Goal: Use online tool/utility: Utilize a website feature to perform a specific function

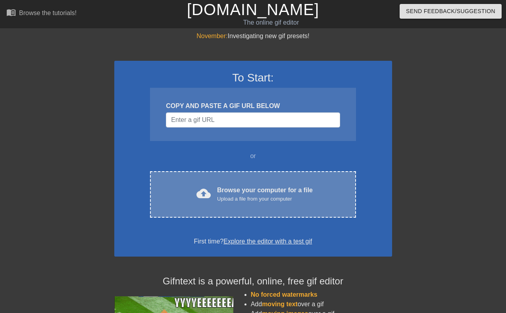
click at [260, 189] on div "Browse your computer for a file Upload a file from your computer" at bounding box center [265, 193] width 96 height 17
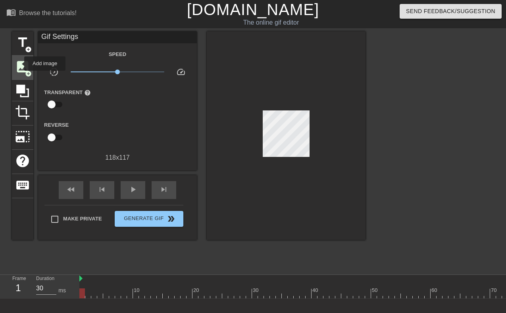
click at [19, 64] on span "image" at bounding box center [22, 66] width 15 height 15
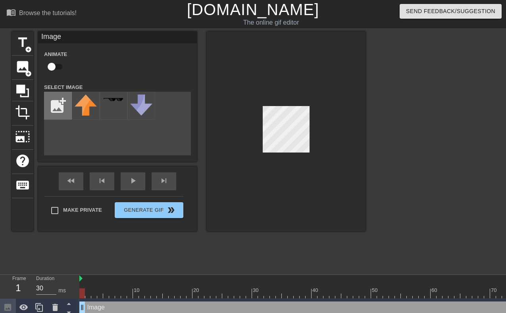
click at [62, 109] on input "file" at bounding box center [57, 105] width 27 height 27
type input "C:\fakepath\df617c0d19237401b62b8006f9f862d2.png"
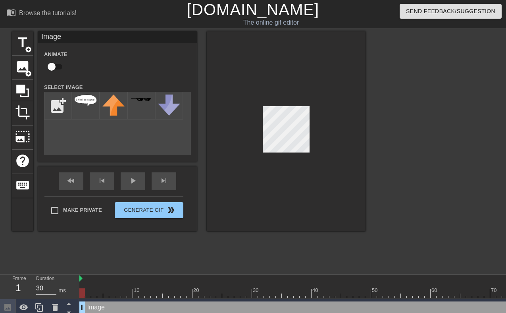
click at [338, 165] on div at bounding box center [286, 131] width 159 height 200
click at [83, 107] on div at bounding box center [86, 106] width 28 height 28
click at [258, 115] on div at bounding box center [286, 131] width 159 height 200
click at [306, 202] on div at bounding box center [286, 131] width 159 height 200
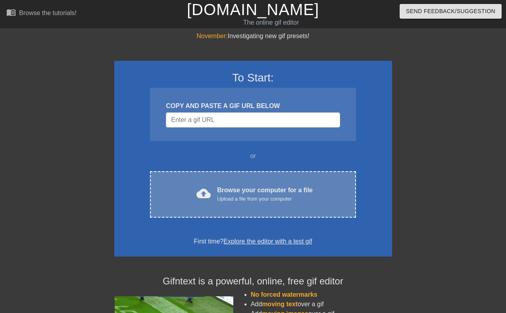
click at [284, 187] on div "Browse your computer for a file Upload a file from your computer" at bounding box center [265, 193] width 96 height 17
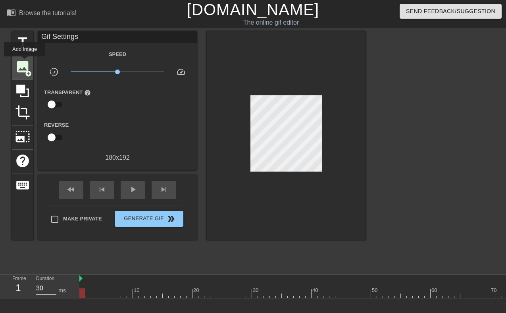
click at [25, 65] on span "image" at bounding box center [22, 66] width 15 height 15
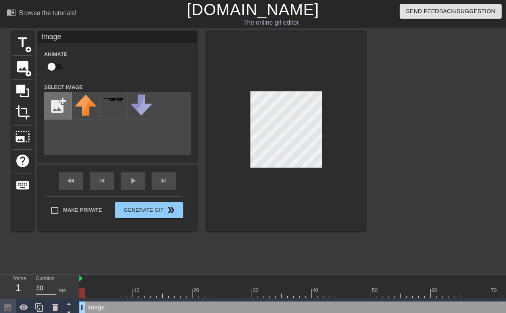
click at [57, 109] on input "file" at bounding box center [57, 105] width 27 height 27
type input "C:\fakepath\df617c0d19237401b62b8006f9f862d2.png"
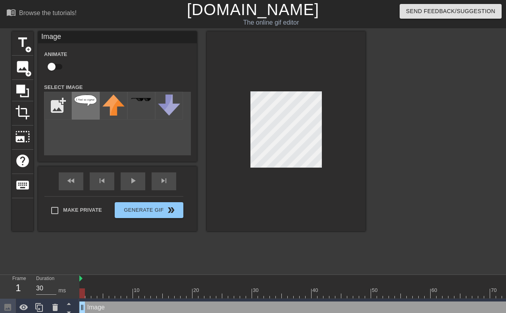
click at [86, 109] on div at bounding box center [86, 106] width 28 height 28
click at [351, 122] on div at bounding box center [286, 131] width 159 height 200
click at [364, 125] on div at bounding box center [286, 131] width 159 height 200
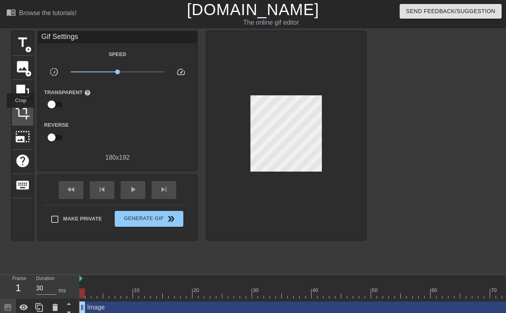
click at [21, 113] on span "crop" at bounding box center [22, 112] width 15 height 15
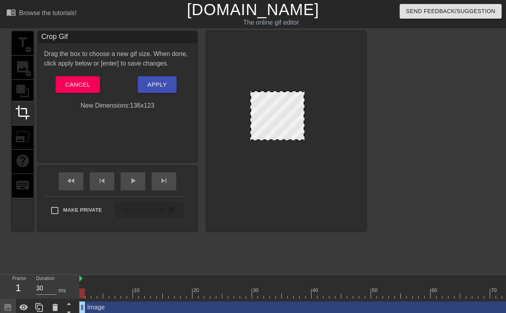
drag, startPoint x: 321, startPoint y: 167, endPoint x: 303, endPoint y: 140, distance: 32.5
click at [303, 140] on div at bounding box center [304, 139] width 8 height 8
drag, startPoint x: 291, startPoint y: 123, endPoint x: 279, endPoint y: 123, distance: 11.5
click at [279, 123] on div at bounding box center [278, 115] width 54 height 49
drag, startPoint x: 279, startPoint y: 123, endPoint x: 290, endPoint y: 116, distance: 12.8
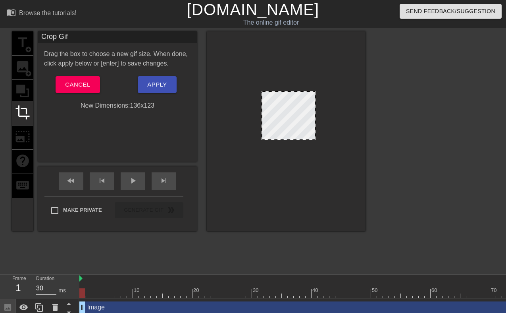
click at [290, 116] on div at bounding box center [289, 115] width 54 height 49
click at [316, 139] on div at bounding box center [315, 139] width 8 height 8
click at [297, 125] on div at bounding box center [288, 115] width 54 height 49
click at [162, 88] on span "Apply" at bounding box center [156, 84] width 19 height 10
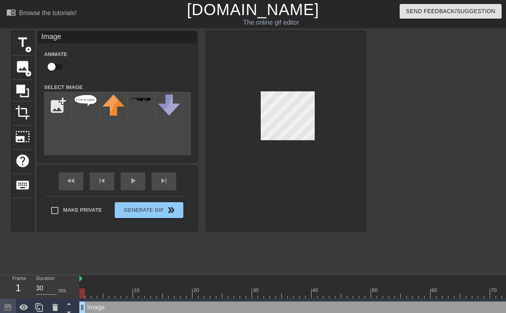
click at [340, 130] on div at bounding box center [286, 131] width 159 height 200
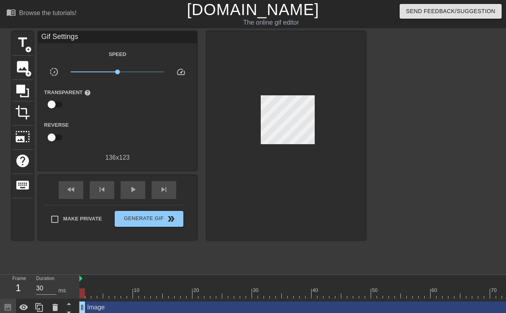
click at [365, 110] on div at bounding box center [286, 135] width 159 height 209
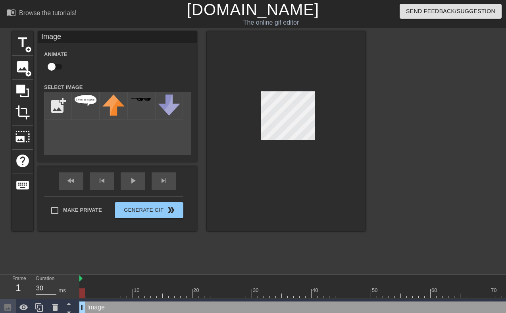
click at [350, 117] on div at bounding box center [286, 131] width 159 height 200
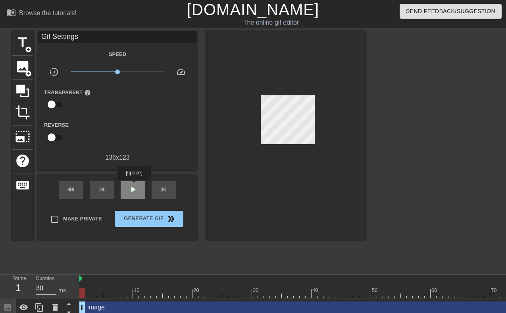
click at [135, 186] on span "play_arrow" at bounding box center [133, 190] width 10 height 10
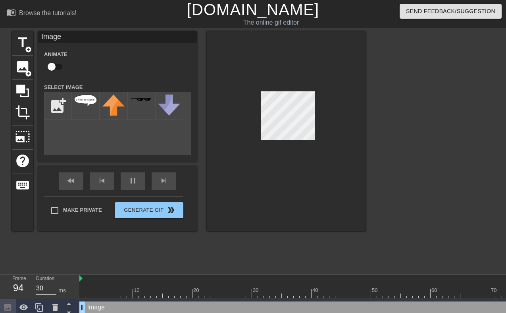
click at [319, 178] on div at bounding box center [286, 131] width 159 height 200
click at [317, 179] on div at bounding box center [286, 131] width 159 height 200
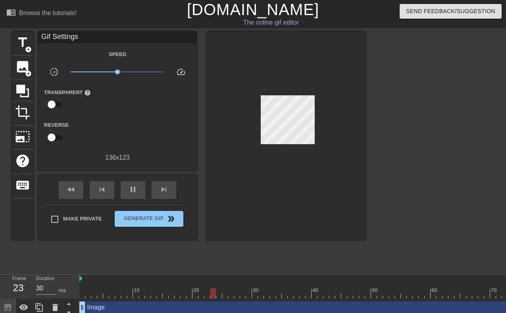
click at [309, 207] on div at bounding box center [286, 135] width 159 height 209
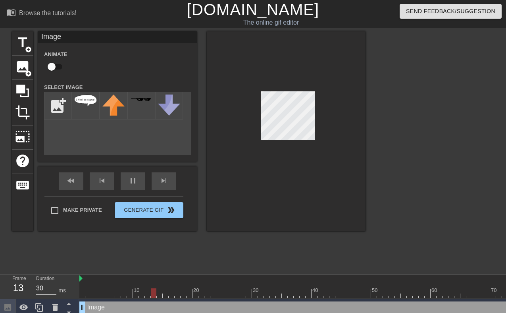
click at [301, 183] on div at bounding box center [286, 131] width 159 height 200
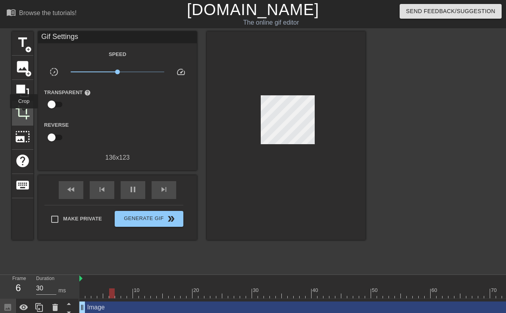
click at [24, 114] on span "crop" at bounding box center [22, 112] width 15 height 15
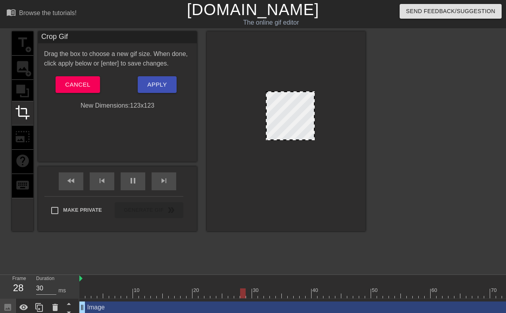
drag, startPoint x: 262, startPoint y: 139, endPoint x: 267, endPoint y: 137, distance: 5.4
click at [286, 125] on div at bounding box center [289, 115] width 49 height 49
click at [292, 122] on div at bounding box center [288, 115] width 49 height 49
click at [268, 189] on div at bounding box center [286, 131] width 159 height 200
click at [299, 102] on div at bounding box center [288, 115] width 49 height 49
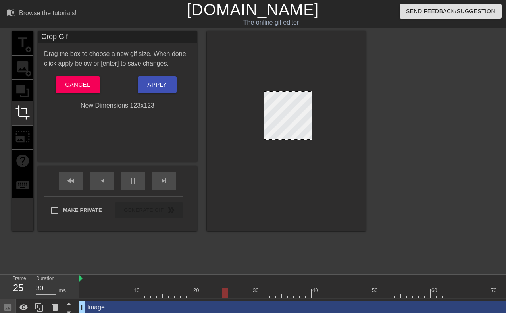
click at [300, 126] on div at bounding box center [288, 115] width 49 height 49
click at [153, 77] on button "Apply" at bounding box center [157, 84] width 39 height 17
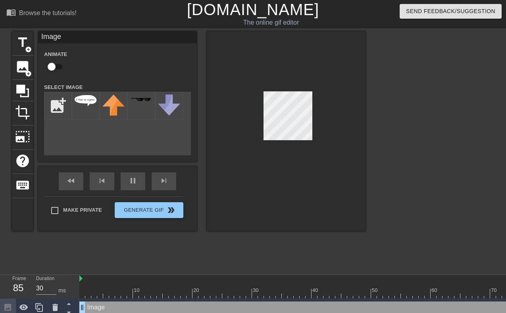
click at [289, 200] on div at bounding box center [286, 131] width 159 height 200
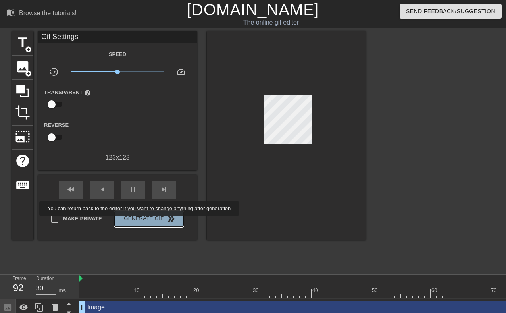
click at [145, 221] on span "Generate Gif double_arrow" at bounding box center [149, 219] width 62 height 10
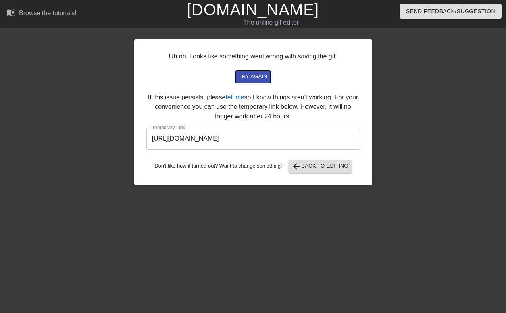
click at [265, 75] on span "try again" at bounding box center [253, 76] width 29 height 9
click at [301, 166] on span "arrow_back" at bounding box center [297, 167] width 10 height 10
